Goal: Task Accomplishment & Management: Manage account settings

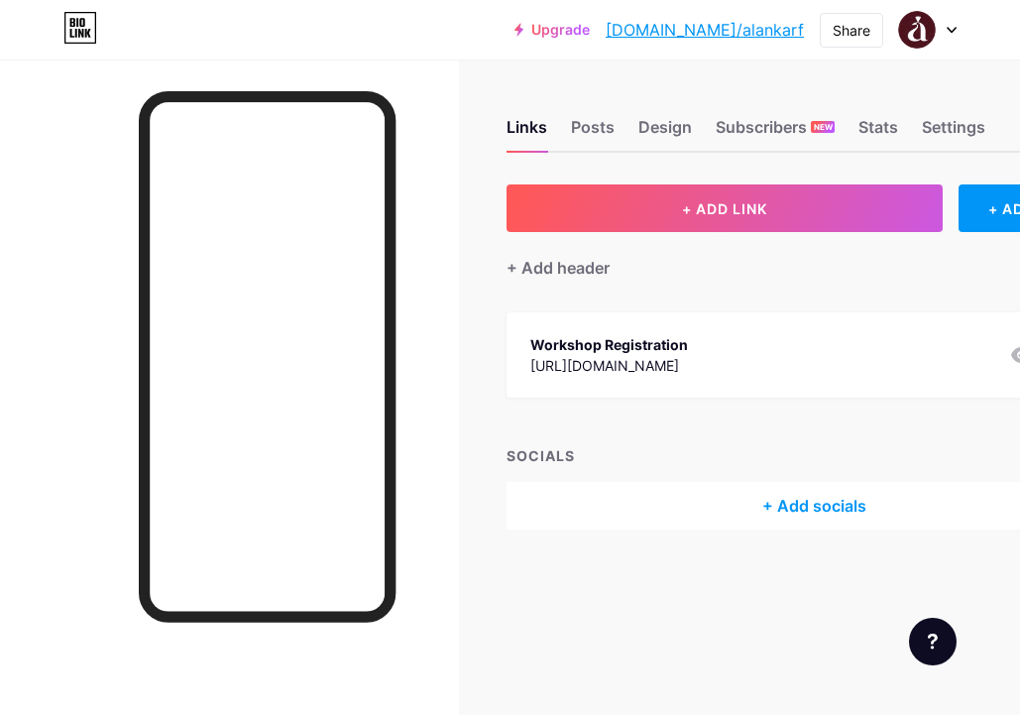
click at [838, 59] on div "Upgrade [DOMAIN_NAME]/alanka... [DOMAIN_NAME]/alankarf Share Switch accounts [P…" at bounding box center [510, 30] width 1020 height 60
click at [584, 129] on div "Posts" at bounding box center [593, 133] width 44 height 36
click at [536, 123] on div "Links" at bounding box center [527, 133] width 41 height 36
click at [576, 133] on div "Posts" at bounding box center [593, 133] width 44 height 36
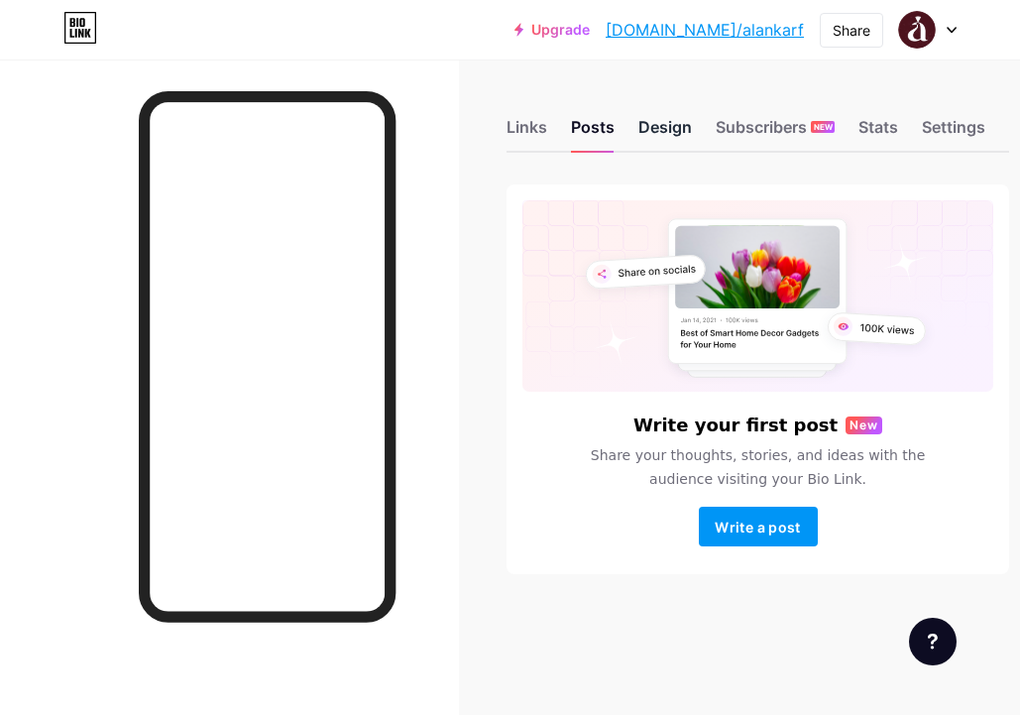
click at [657, 134] on div "Design" at bounding box center [666, 133] width 54 height 36
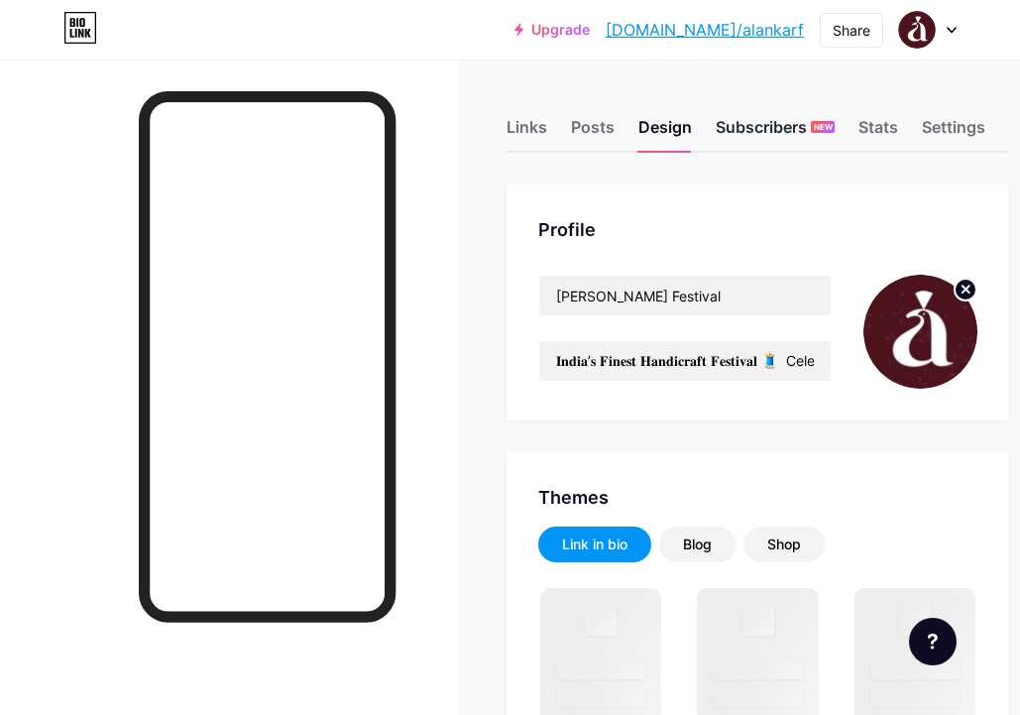
click at [746, 130] on div "Subscribers NEW" at bounding box center [775, 133] width 119 height 36
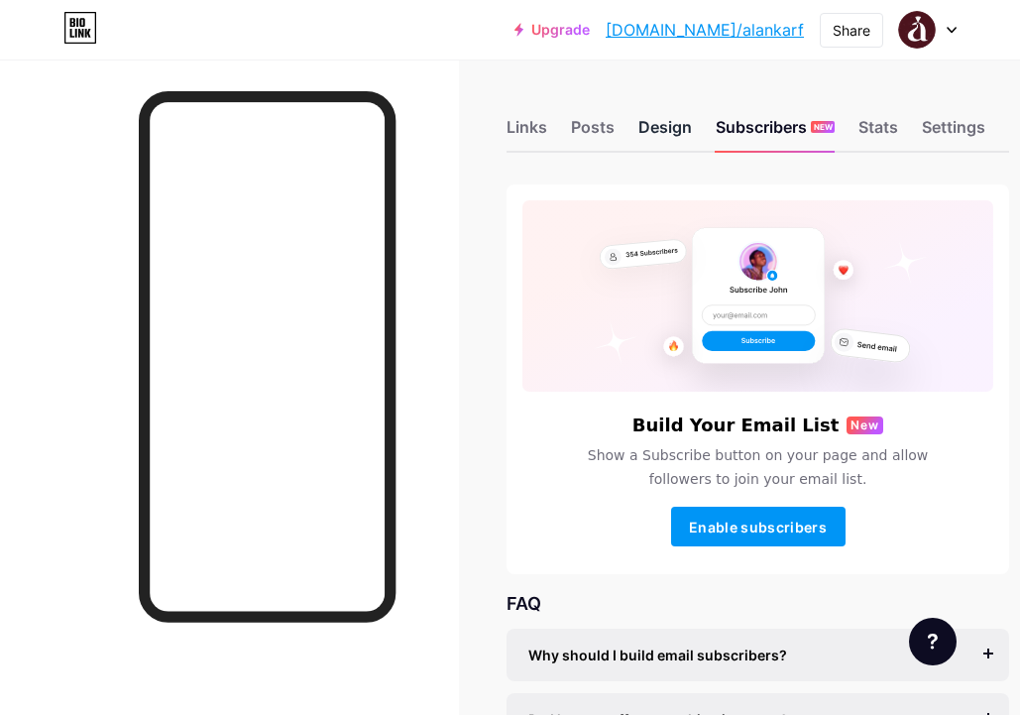
click at [671, 132] on div "Design" at bounding box center [666, 133] width 54 height 36
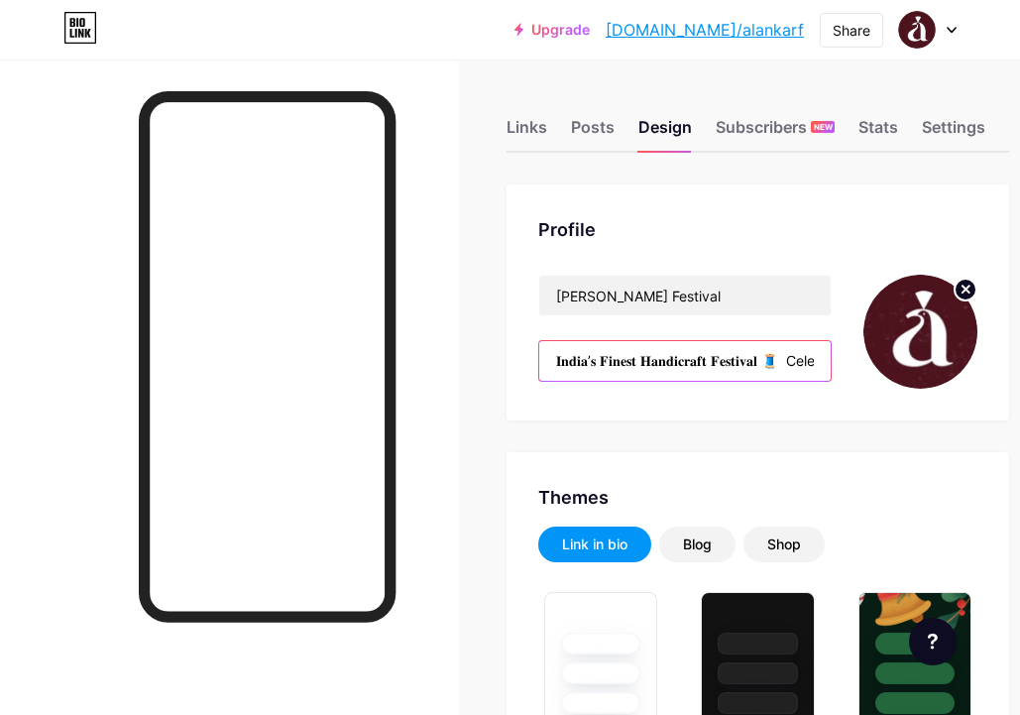
click at [705, 356] on input "𝐈𝐧𝐝𝐢𝐚’𝐬 𝐅𝐢𝐧𝐞𝐬𝐭 𝐇𝐚𝐧𝐝𝐢𝐜𝐫𝐚𝐟𝐭 𝐅𝐞𝐬𝐭𝐢𝐯𝐚𝐥 🧵 Celebrating Culture 📍[GEOGRAPHIC_DATA] | […" at bounding box center [685, 361] width 292 height 40
type input "#4d141e"
type input "#ffffff"
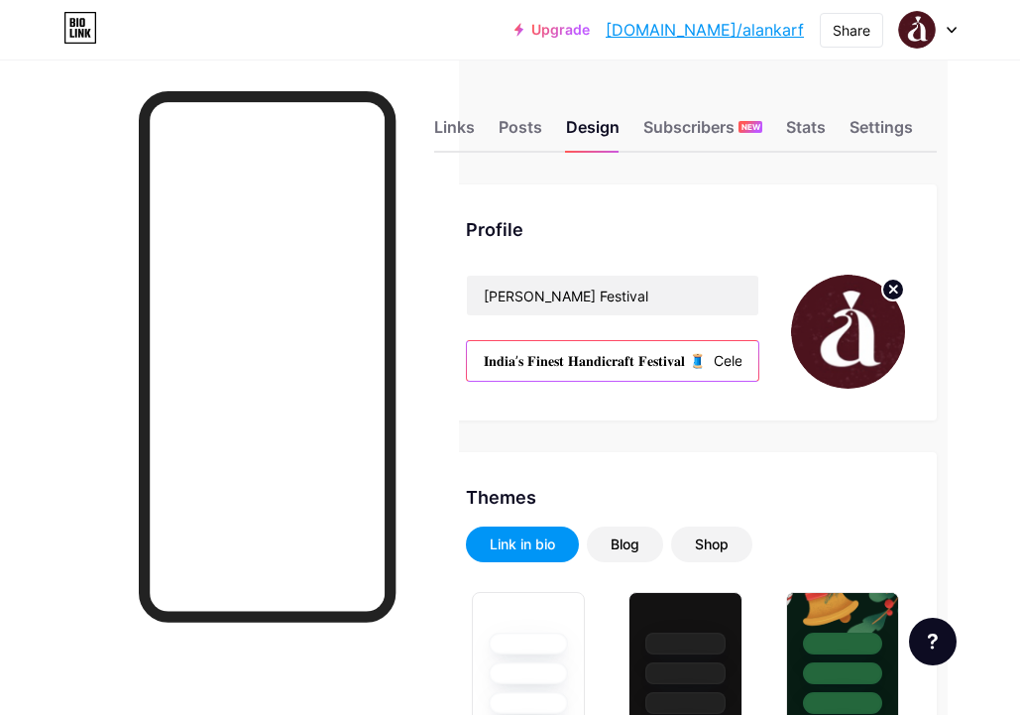
scroll to position [0, 74]
drag, startPoint x: 728, startPoint y: 367, endPoint x: 520, endPoint y: 364, distance: 208.3
click at [520, 364] on input "𝐈𝐧𝐝𝐢𝐚’𝐬 𝐅𝐢𝐧𝐞𝐬𝐭 𝐇𝐚𝐧𝐝𝐢𝐜𝐫𝐚𝐟𝐭 𝐅𝐞𝐬𝐭𝐢𝐯𝐚𝐥 🧵 Celebrating Culture 📍[GEOGRAPHIC_DATA] | […" at bounding box center [613, 361] width 292 height 40
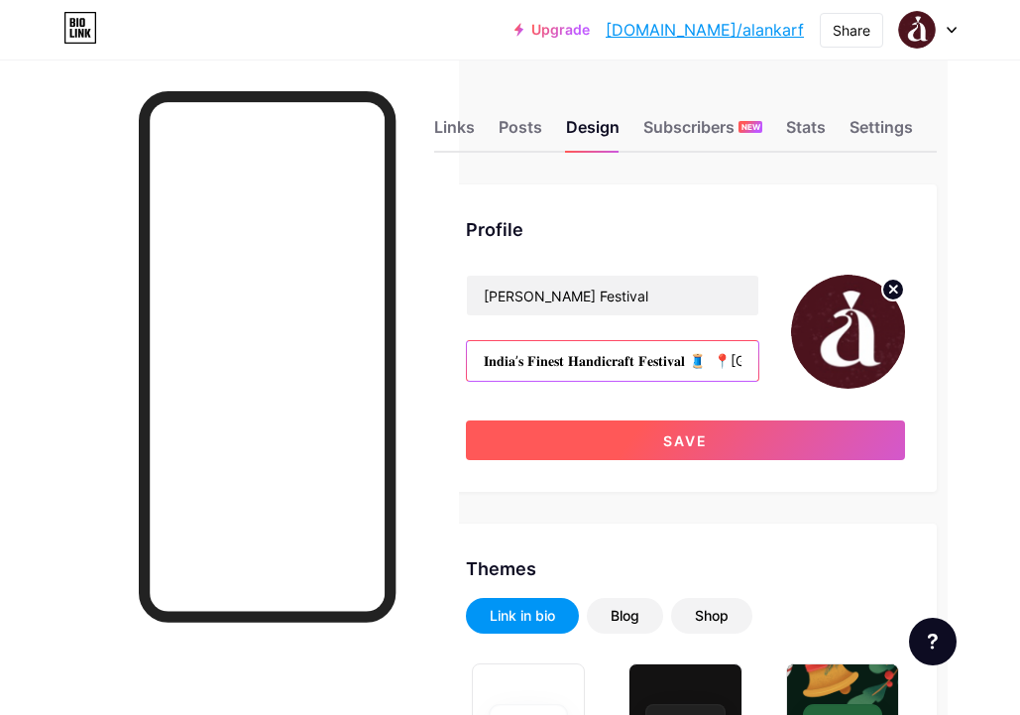
type input "𝐈𝐧𝐝𝐢𝐚’𝐬 𝐅𝐢𝐧𝐞𝐬𝐭 𝐇𝐚𝐧𝐝𝐢𝐜𝐫𝐚𝐟𝐭 𝐅𝐞𝐬𝐭𝐢𝐯𝐚𝐥 🧵 📍[GEOGRAPHIC_DATA] | [DATE] – [DATE]"
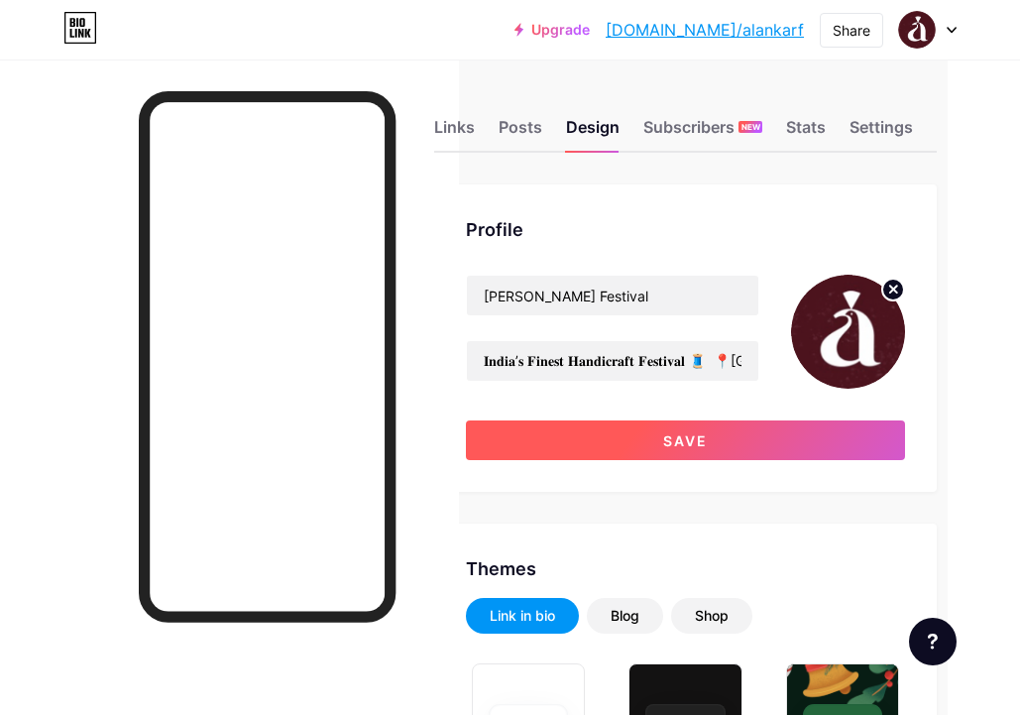
click at [552, 441] on button "Save" at bounding box center [685, 440] width 439 height 40
type input "#4d141e"
type input "#ffffff"
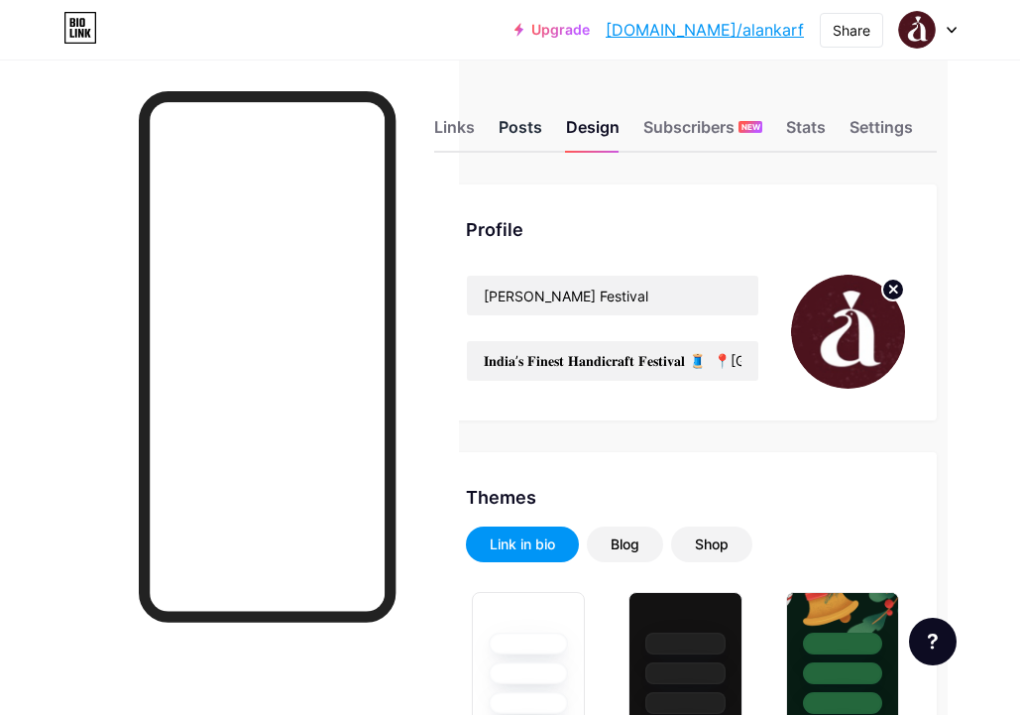
click at [523, 139] on div "Posts" at bounding box center [521, 133] width 44 height 36
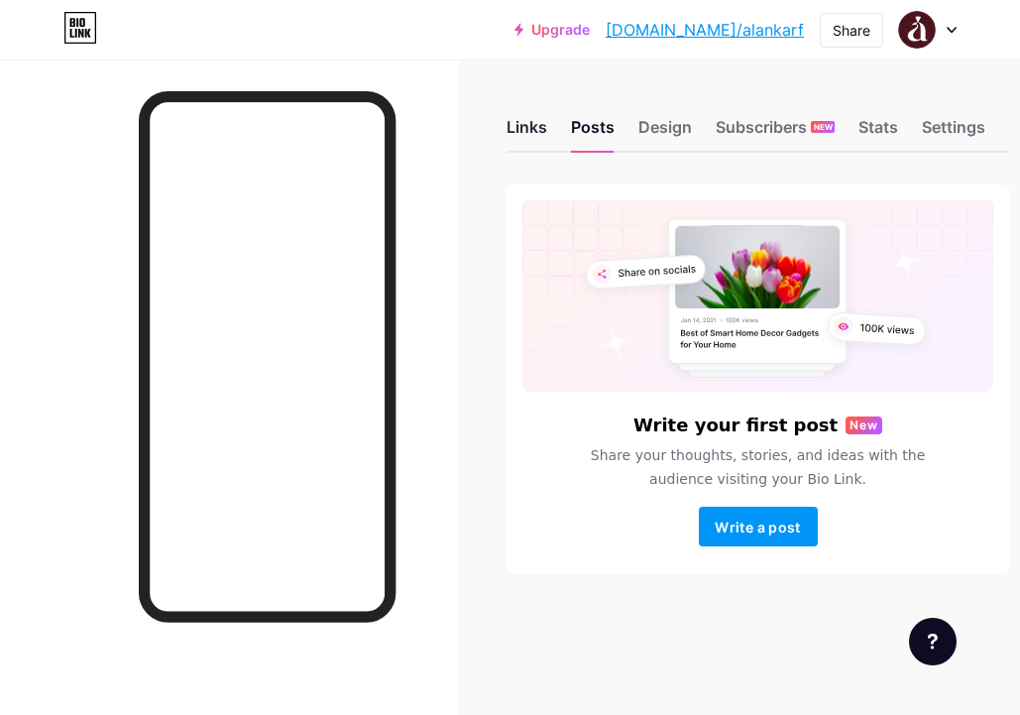
click at [522, 136] on div "Links" at bounding box center [527, 133] width 41 height 36
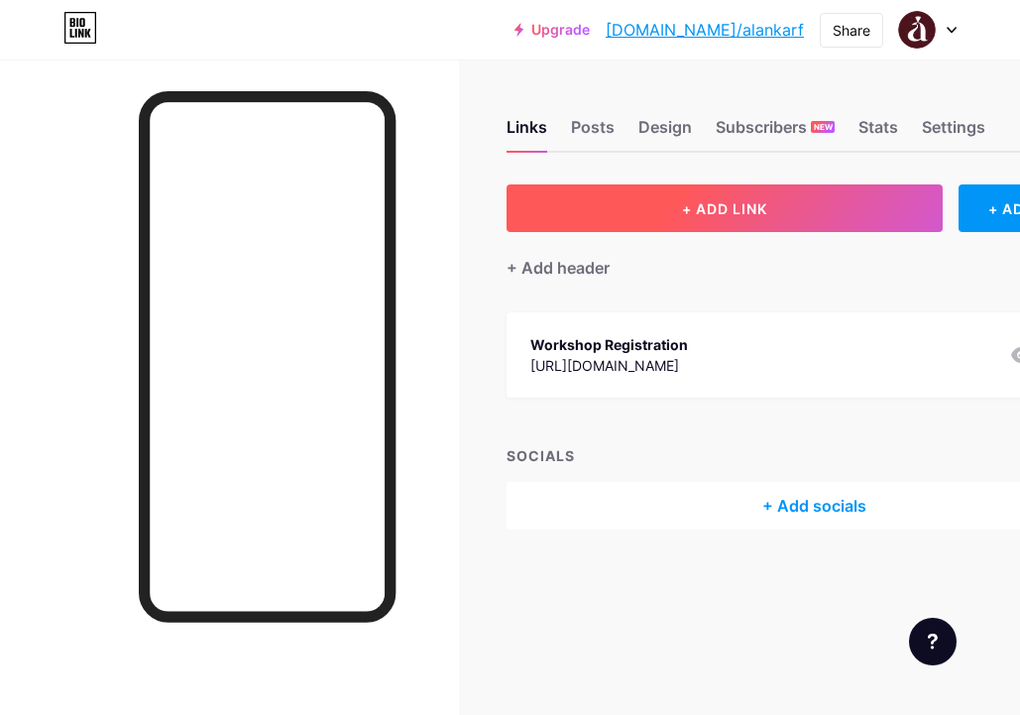
click at [651, 208] on button "+ ADD LINK" at bounding box center [725, 208] width 436 height 48
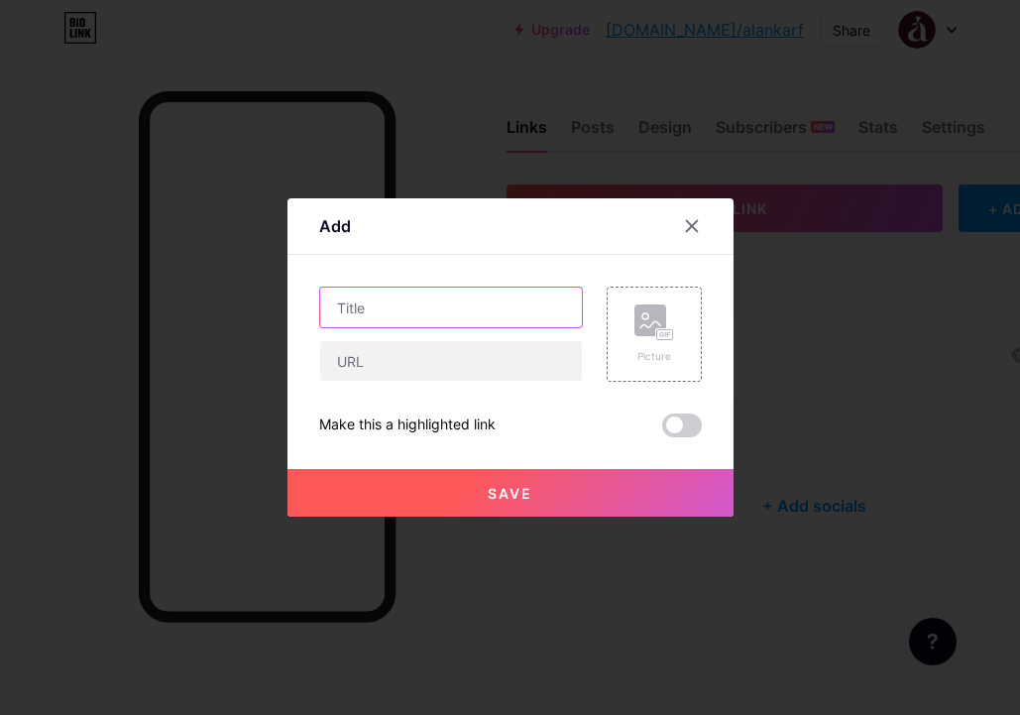
click at [476, 297] on input "text" at bounding box center [451, 308] width 262 height 40
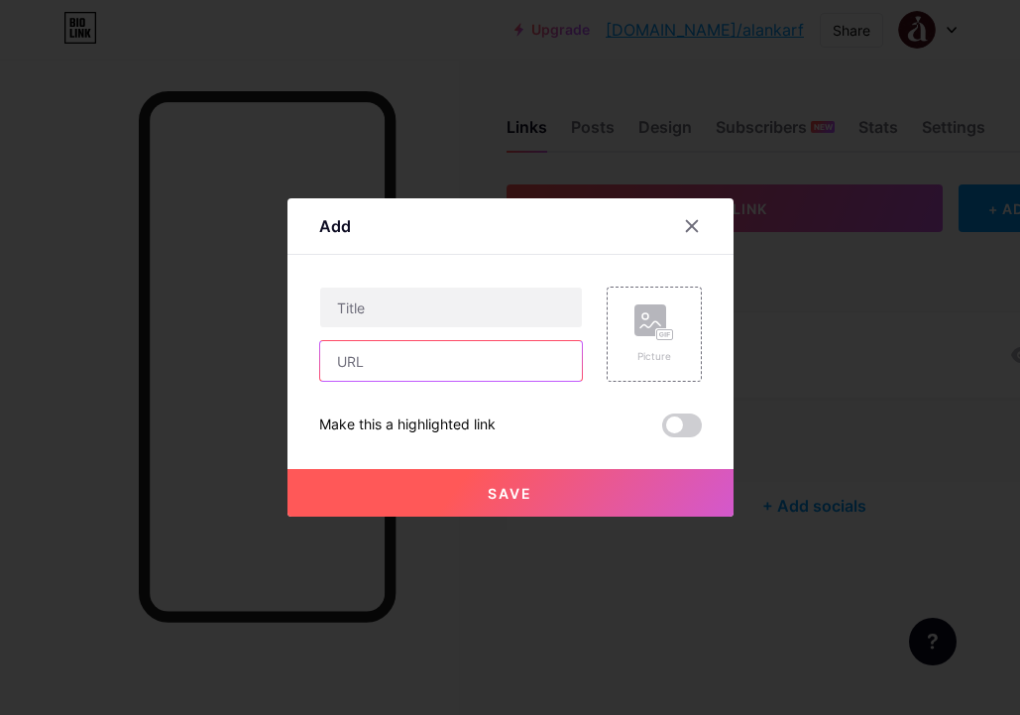
click at [466, 368] on input "text" at bounding box center [451, 361] width 262 height 40
paste input "Registration Form"
type input "Registration Form"
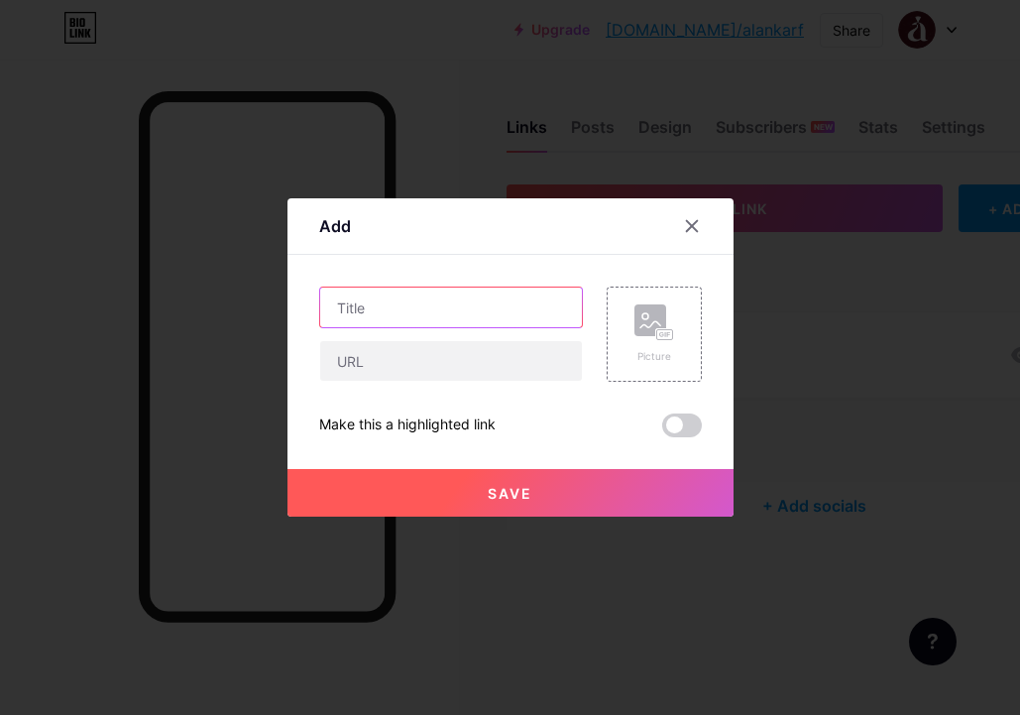
click at [450, 310] on input "text" at bounding box center [451, 308] width 262 height 40
paste input "Registration Form"
type input "Registration Form"
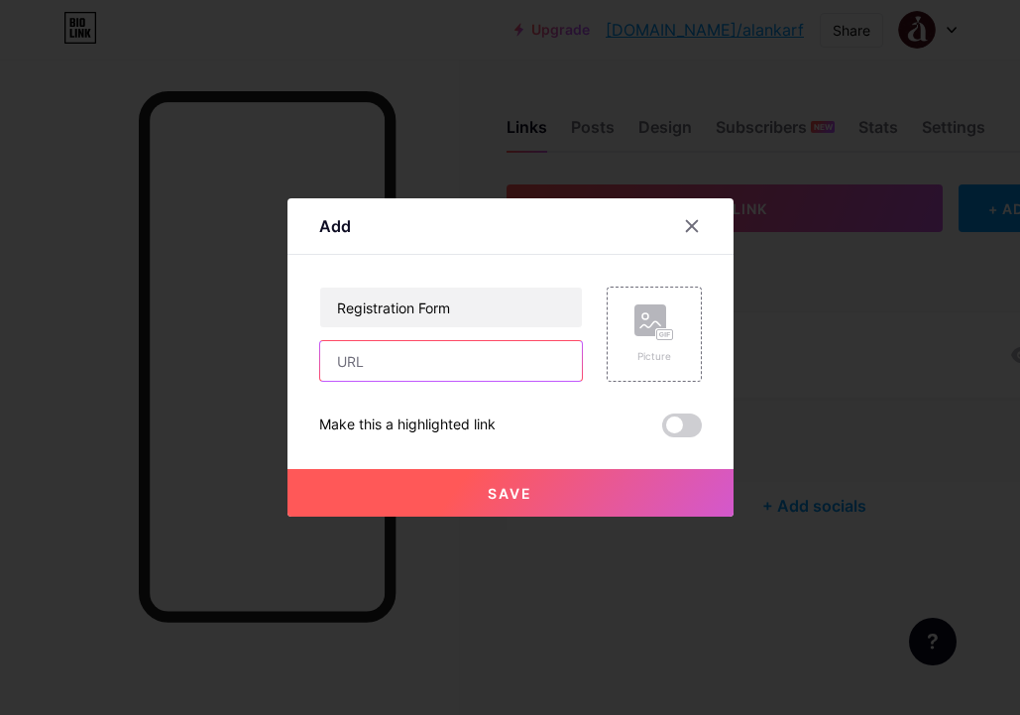
click at [478, 365] on input "text" at bounding box center [451, 361] width 262 height 40
paste input "[URL][DOMAIN_NAME]"
type input "[URL][DOMAIN_NAME]"
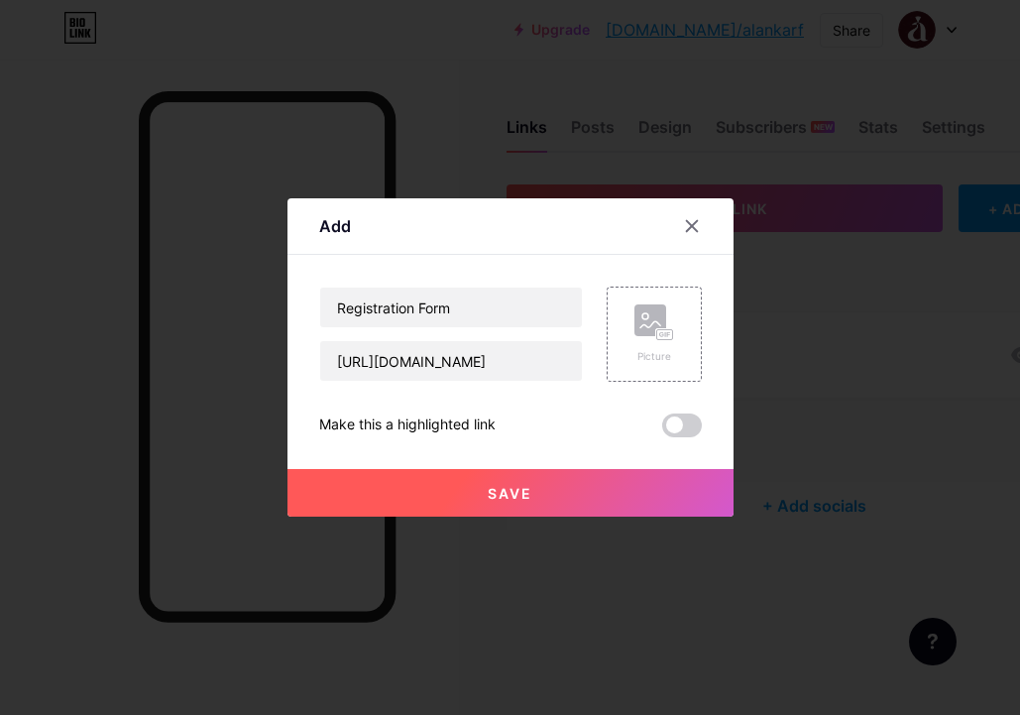
click at [555, 493] on button "Save" at bounding box center [511, 493] width 446 height 48
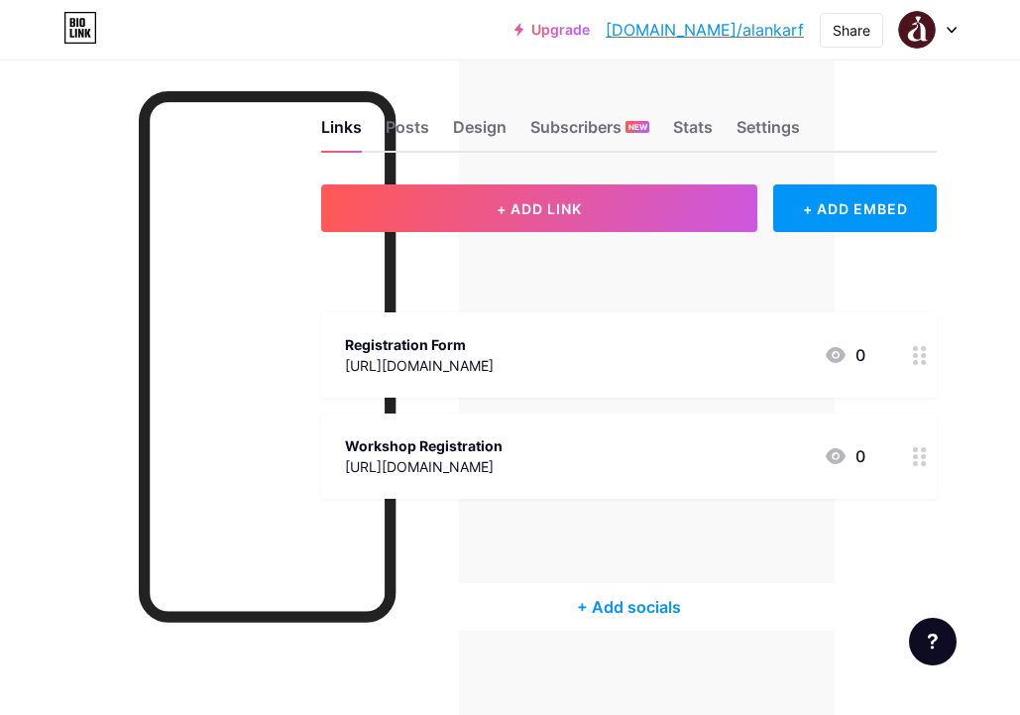
scroll to position [8, 0]
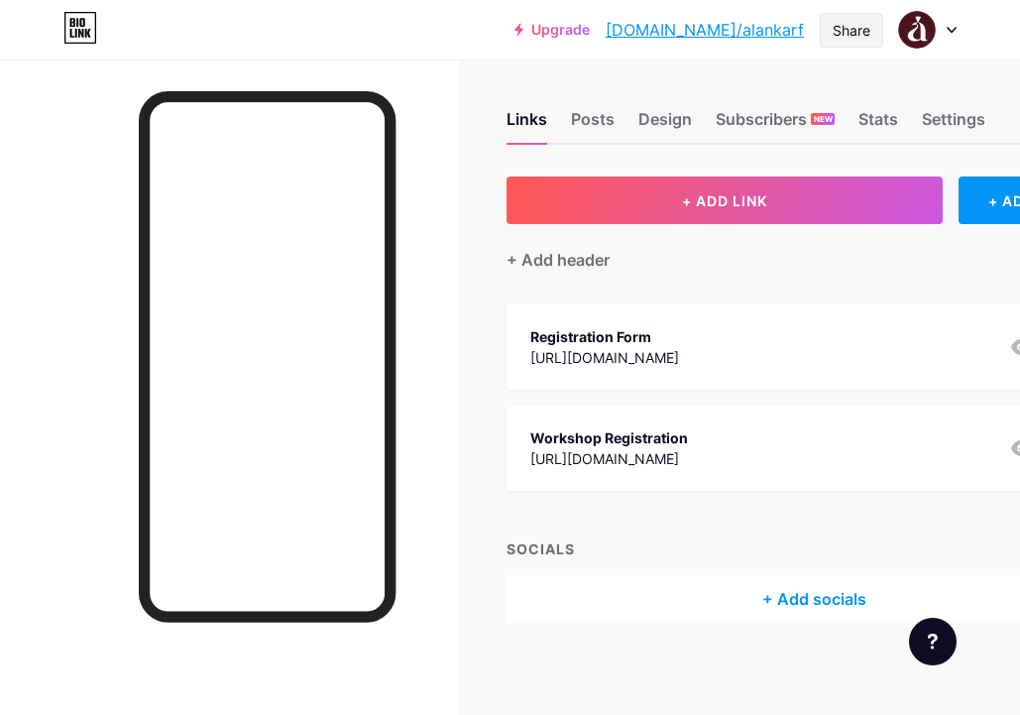
click at [851, 33] on div "Share" at bounding box center [852, 30] width 38 height 21
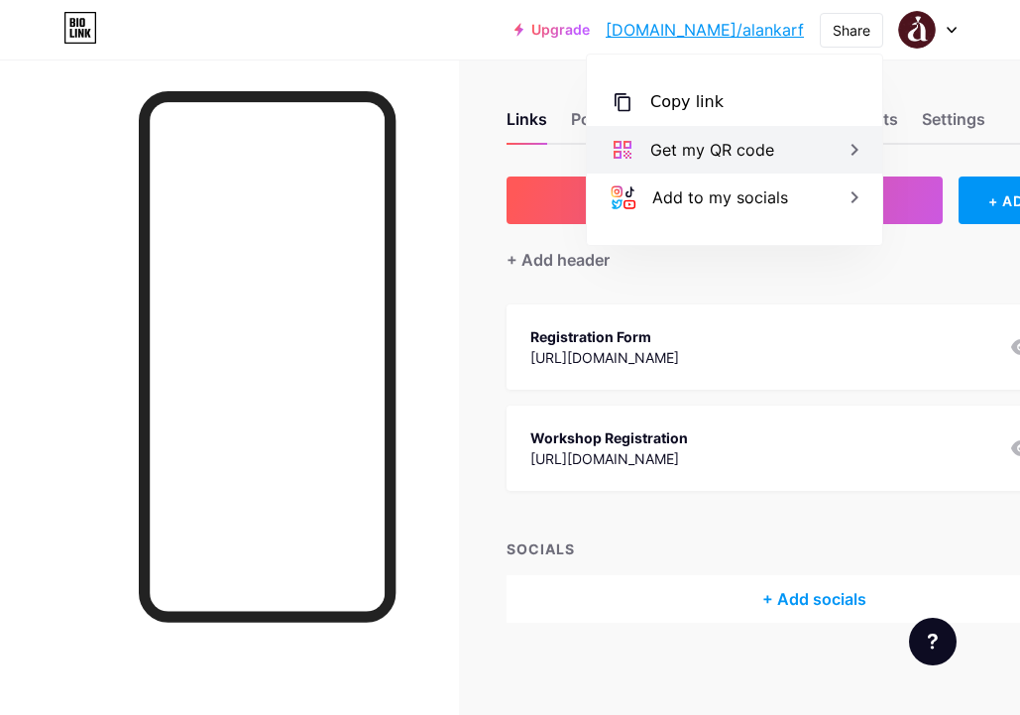
click at [757, 143] on div "Get my QR code" at bounding box center [713, 150] width 124 height 24
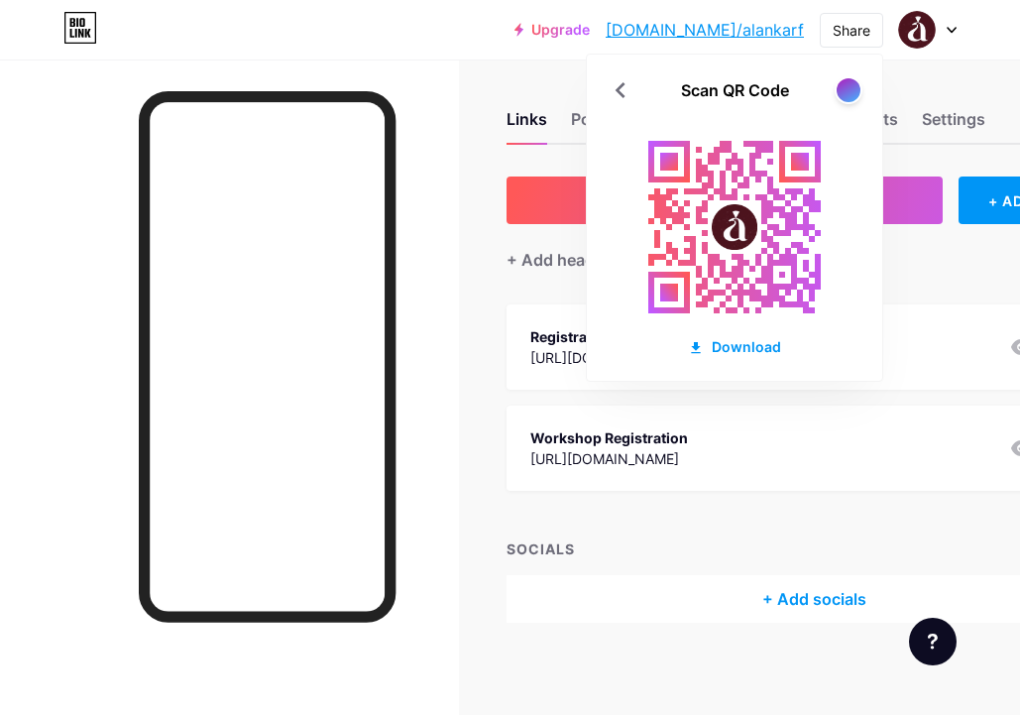
click at [839, 98] on div at bounding box center [849, 90] width 28 height 28
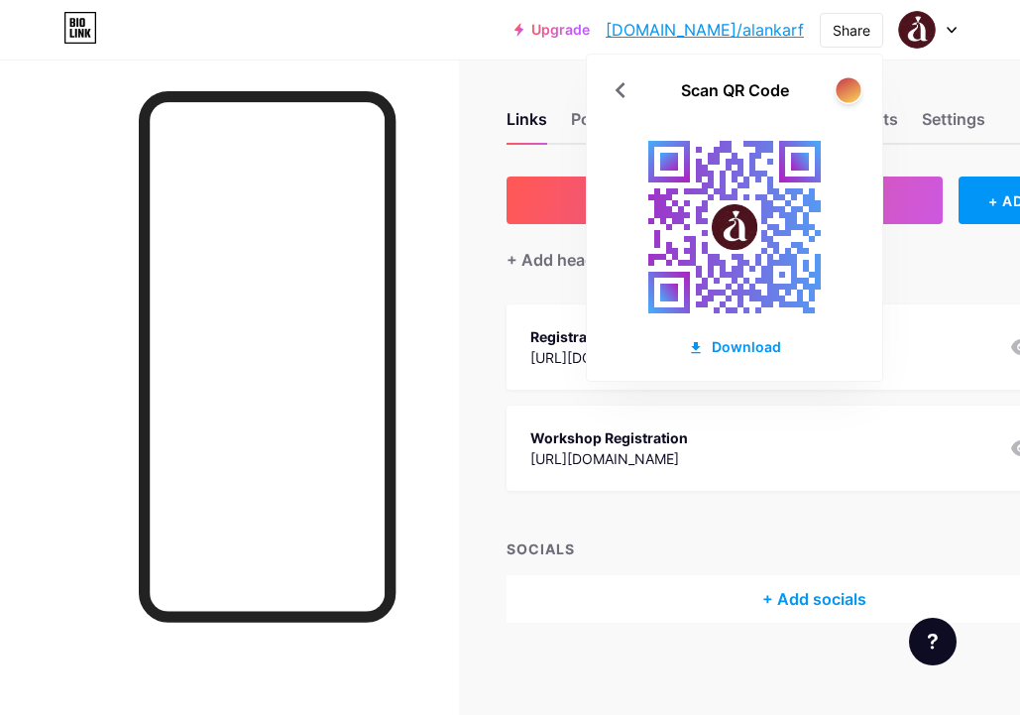
click at [840, 98] on div at bounding box center [848, 89] width 25 height 25
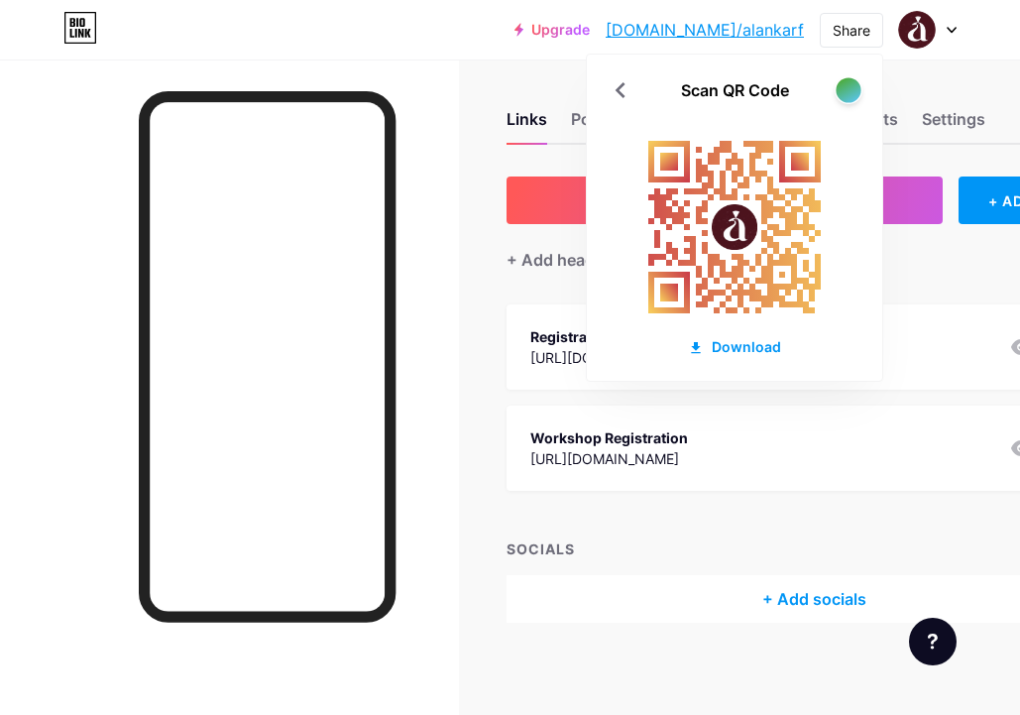
click at [840, 98] on div at bounding box center [848, 89] width 25 height 25
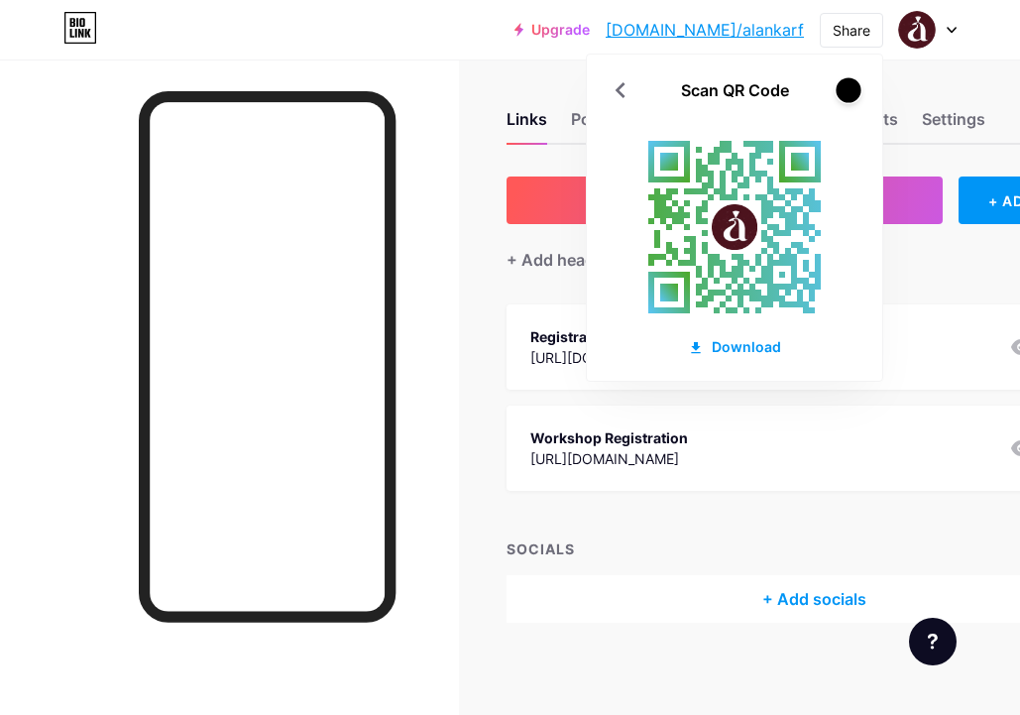
click at [840, 98] on div at bounding box center [848, 89] width 25 height 25
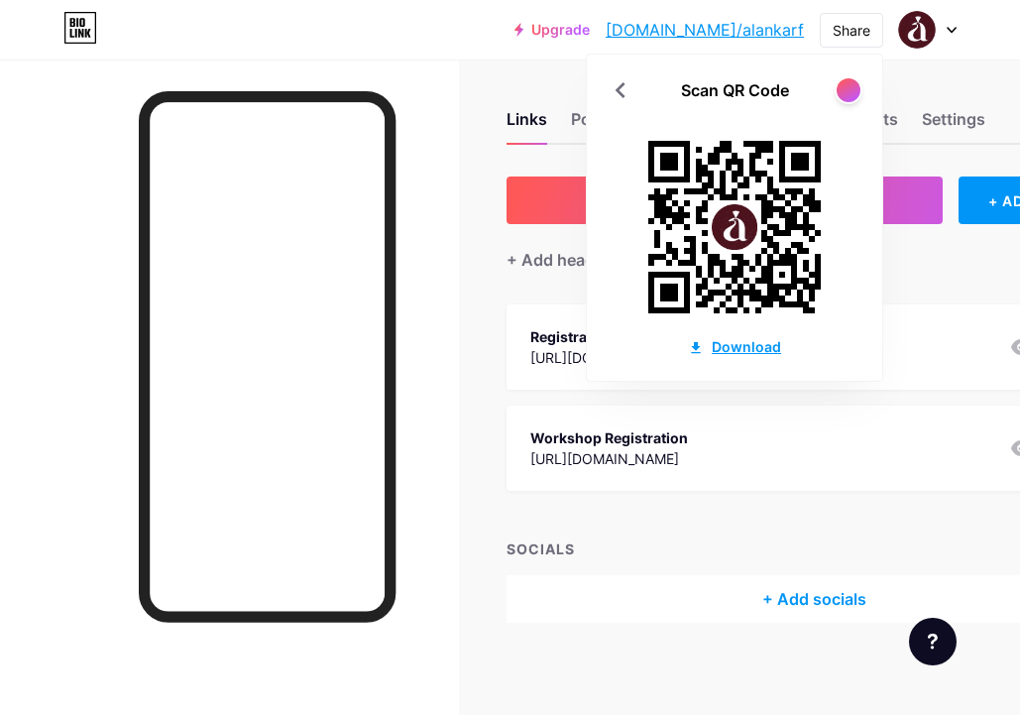
click at [714, 336] on div "Download" at bounding box center [734, 346] width 93 height 21
